Goal: Use online tool/utility: Utilize a website feature to perform a specific function

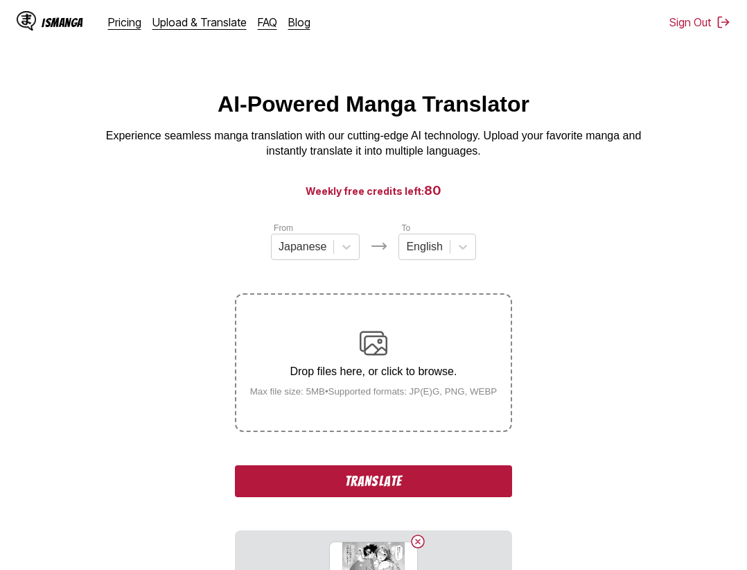
click at [388, 488] on button "Translate" at bounding box center [373, 481] width 277 height 32
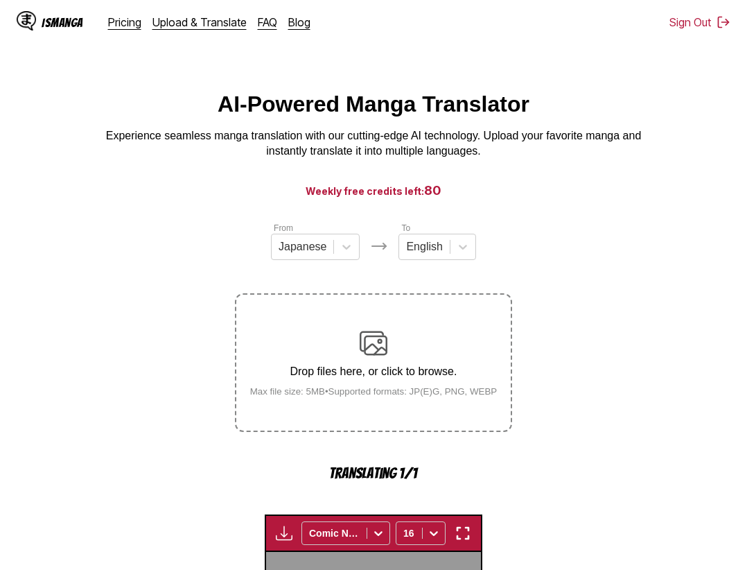
scroll to position [427, 0]
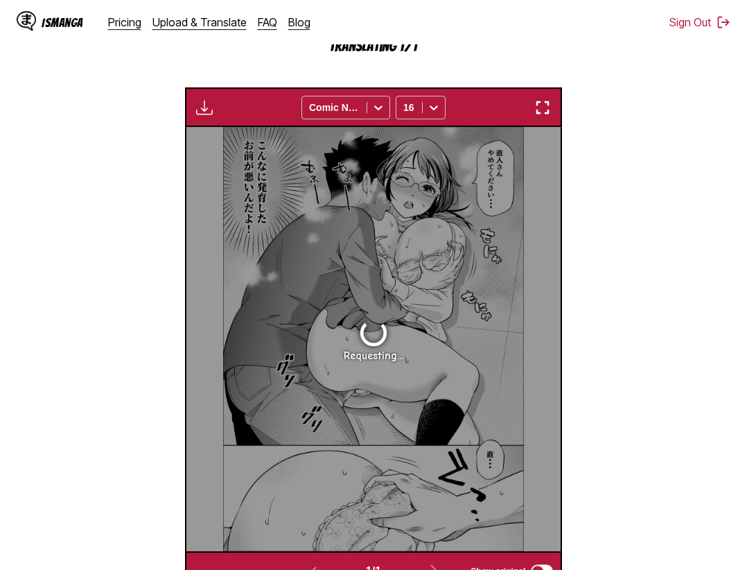
click at [626, 371] on section "From Japanese To English Drop files here, or click to browse. Max file size: 5M…" at bounding box center [373, 192] width 725 height 796
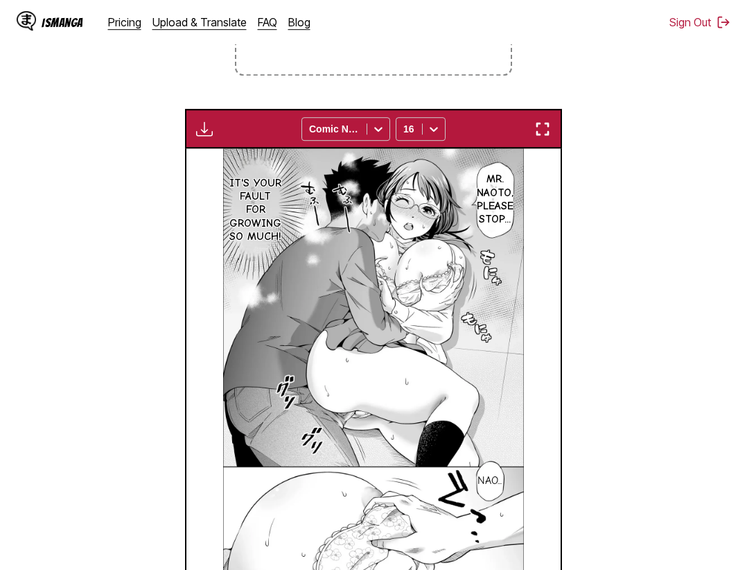
click at [548, 130] on img "button" at bounding box center [542, 129] width 17 height 17
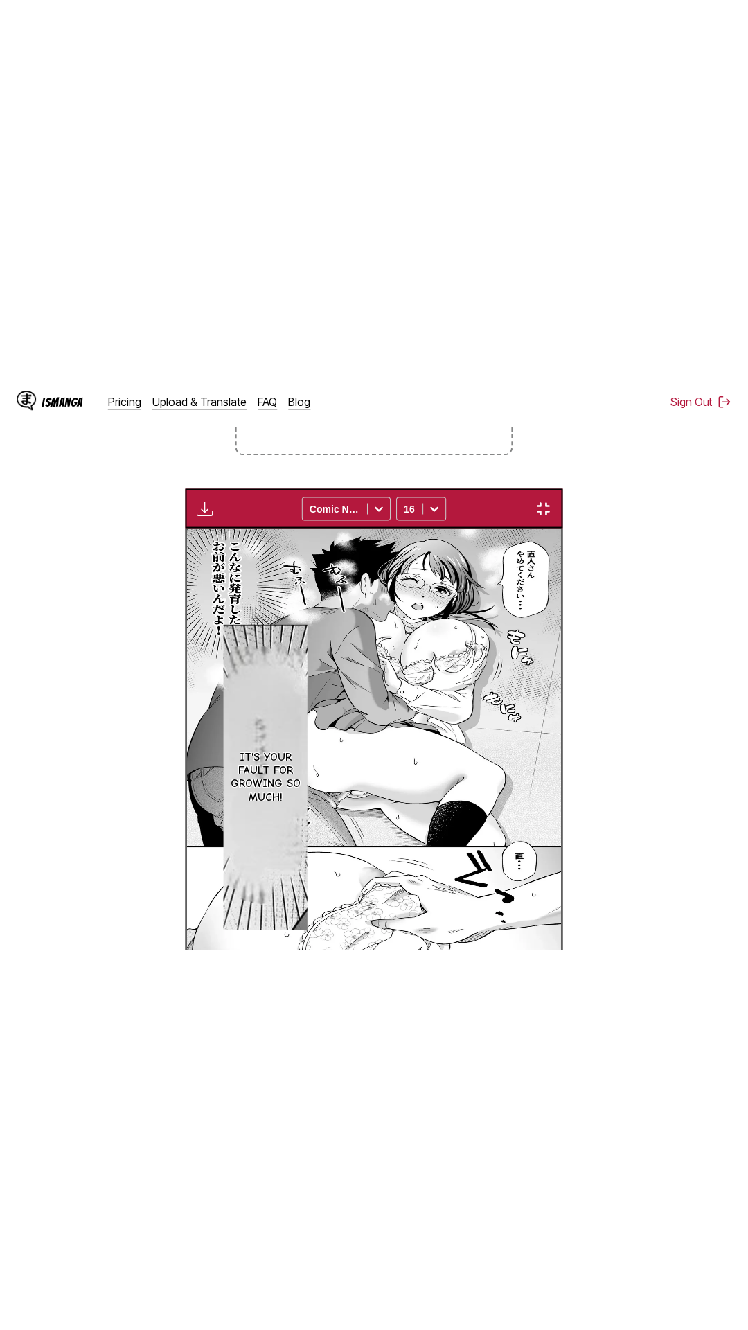
scroll to position [87, 0]
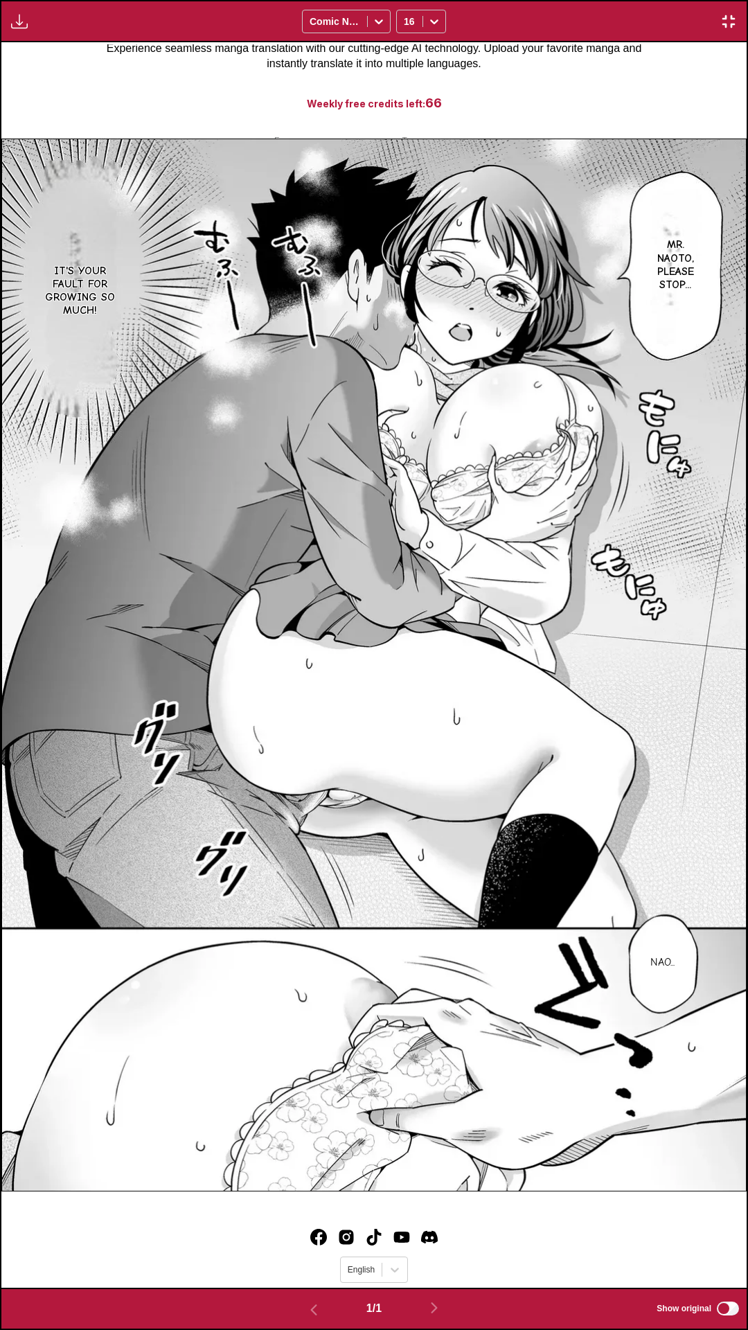
click at [612, 19] on div "Download Panel Download All Comic Neue 16" at bounding box center [374, 21] width 748 height 42
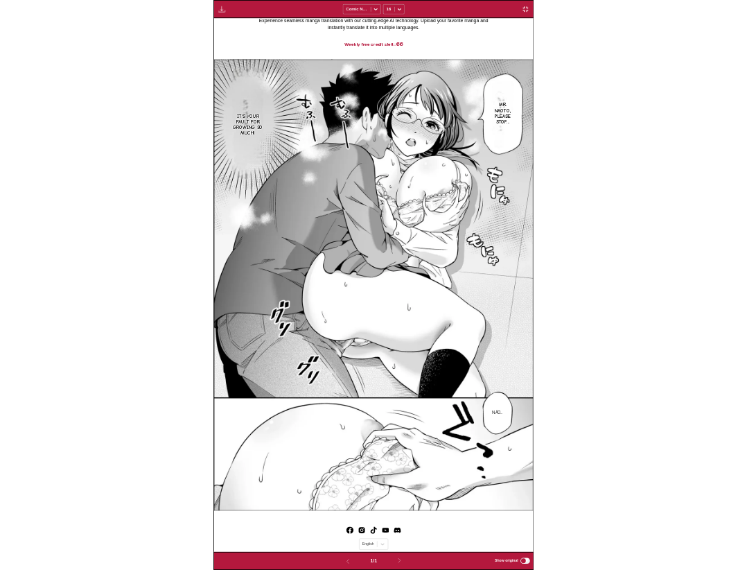
scroll to position [361, 0]
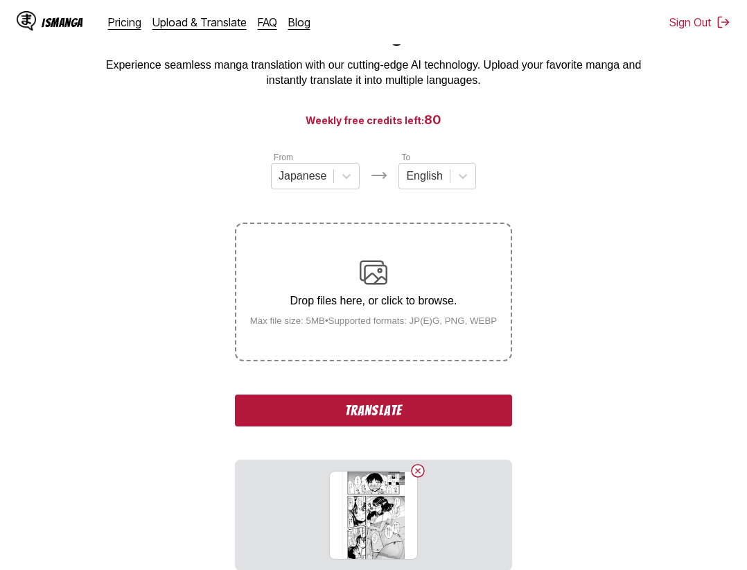
click at [403, 407] on button "Translate" at bounding box center [373, 410] width 277 height 32
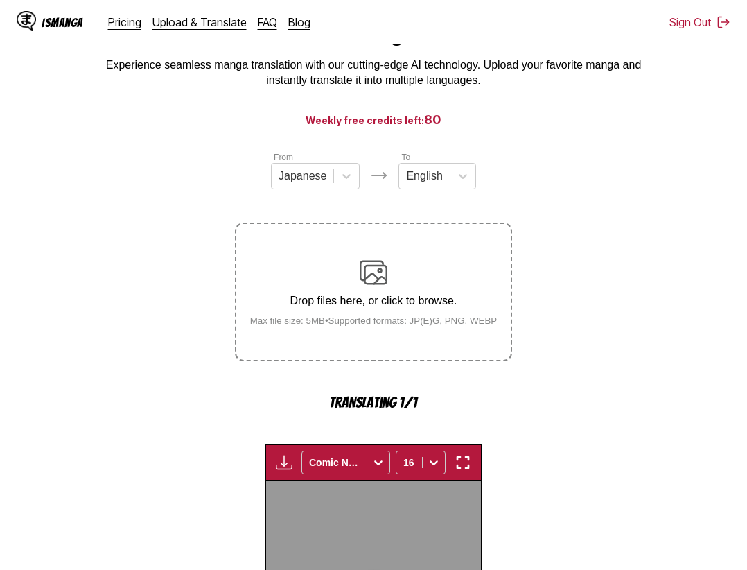
scroll to position [427, 0]
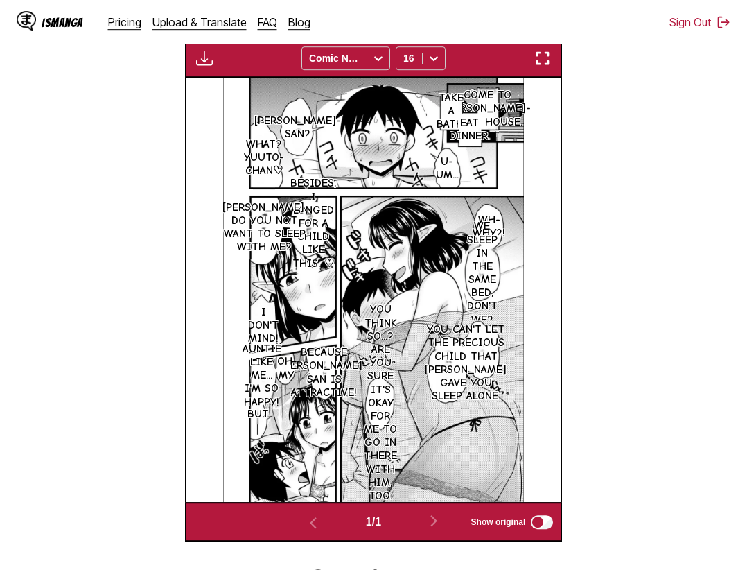
click at [534, 60] on button "button" at bounding box center [542, 58] width 25 height 18
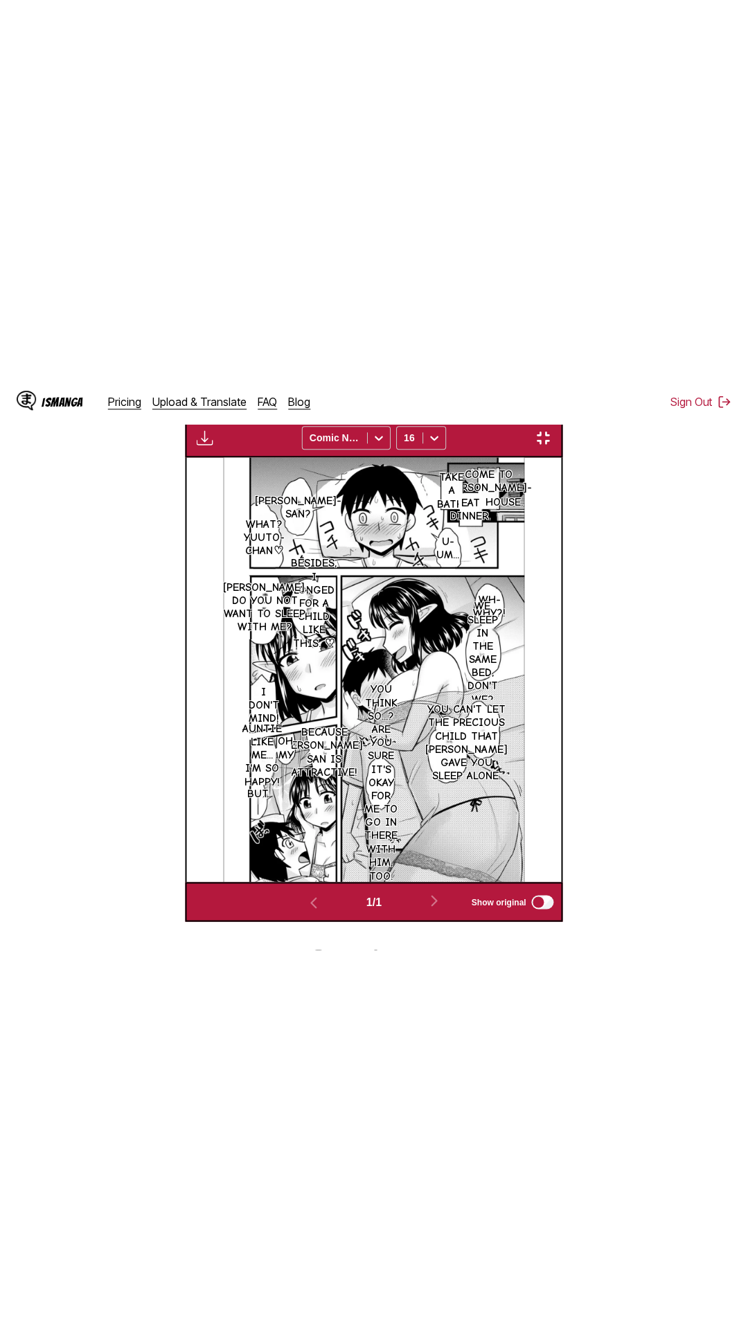
scroll to position [87, 0]
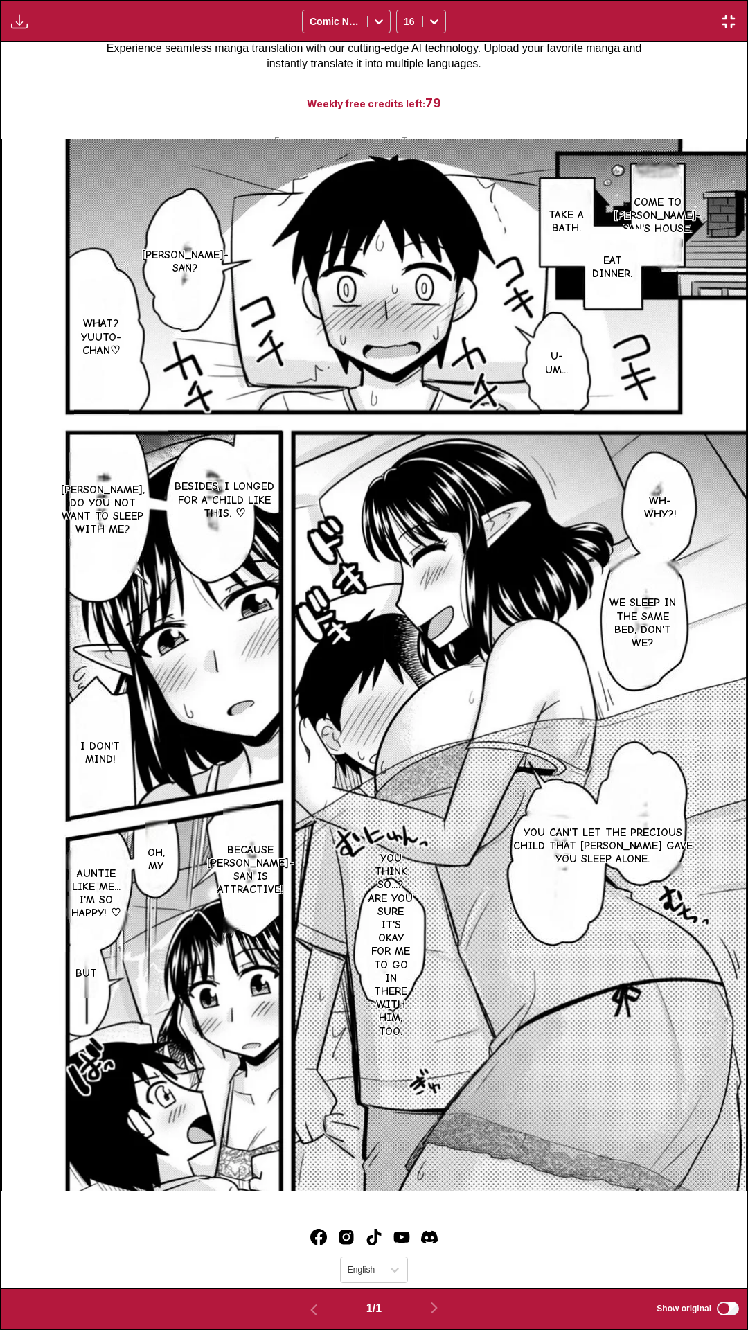
click at [590, 96] on div "Come to Erna-san's house. Take a bath. Eat dinner. Erna-san? U-Um... What? Yuut…" at bounding box center [374, 665] width 746 height 1246
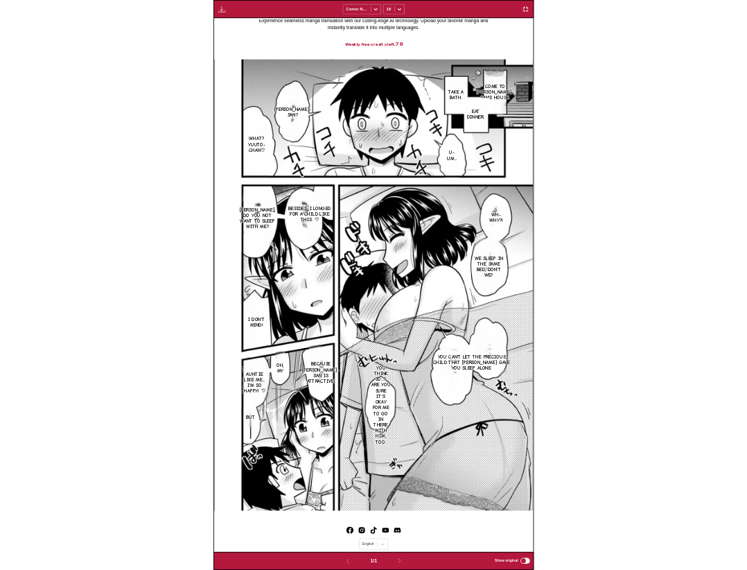
scroll to position [361, 0]
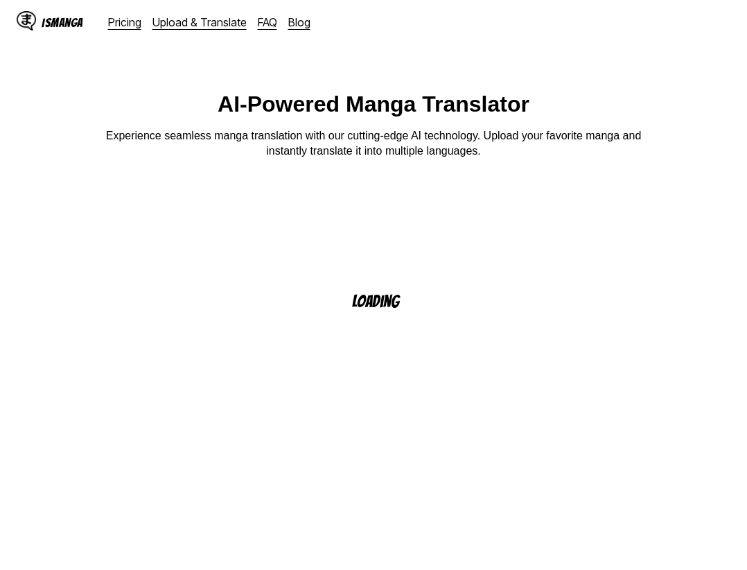
scroll to position [14, 0]
